Goal: Task Accomplishment & Management: Manage account settings

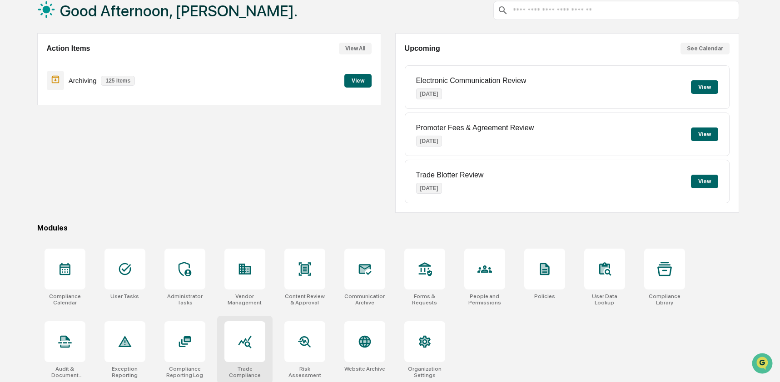
scroll to position [59, 0]
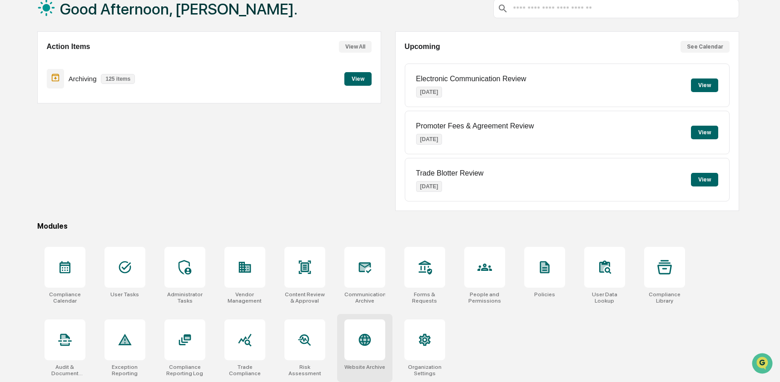
click at [375, 347] on div at bounding box center [364, 340] width 41 height 41
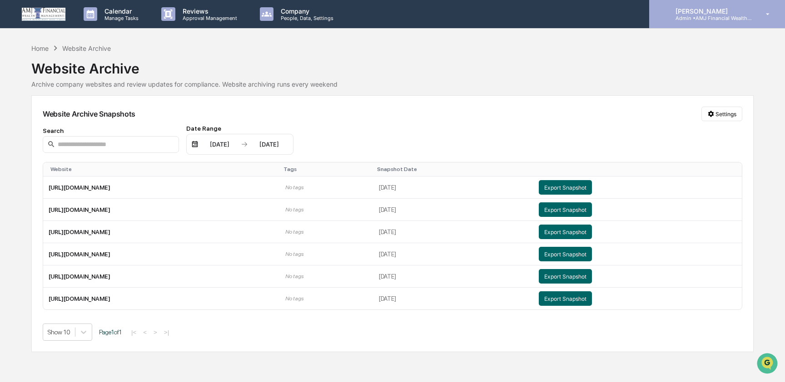
click at [714, 18] on p "Admin • AMJ Financial Wealth Management" at bounding box center [710, 18] width 84 height 6
click at [703, 19] on p "Admin • AMJ Financial Wealth Management" at bounding box center [710, 18] width 84 height 6
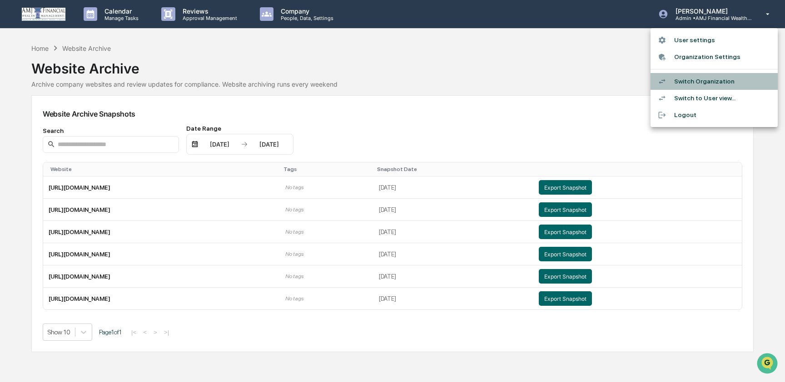
click at [716, 79] on li "Switch Organization" at bounding box center [713, 81] width 127 height 17
